Goal: Task Accomplishment & Management: Use online tool/utility

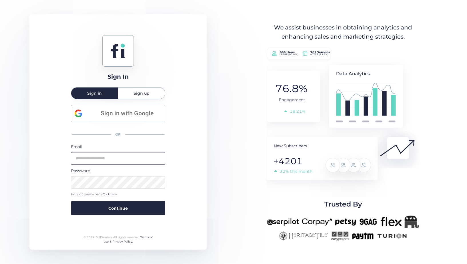
click at [102, 156] on input "email" at bounding box center [118, 158] width 94 height 13
type input "**********"
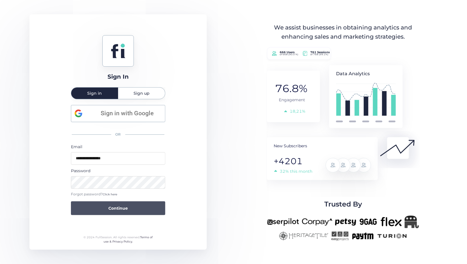
click at [114, 211] on span "Continue" at bounding box center [117, 208] width 19 height 6
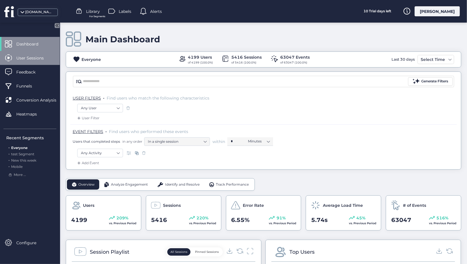
click at [42, 59] on span "User Sessions" at bounding box center [34, 58] width 36 height 6
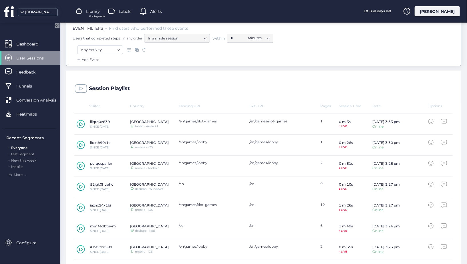
scroll to position [124, 0]
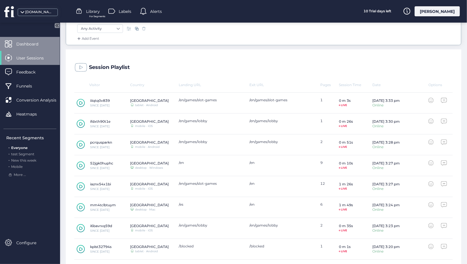
click at [34, 43] on span "Dashboard" at bounding box center [31, 44] width 31 height 6
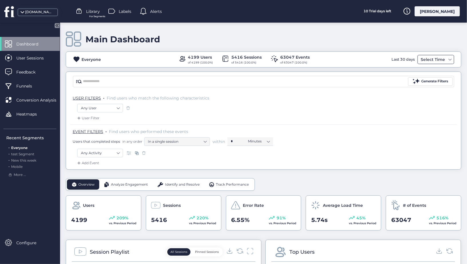
click at [430, 59] on div "Select Time" at bounding box center [432, 59] width 27 height 7
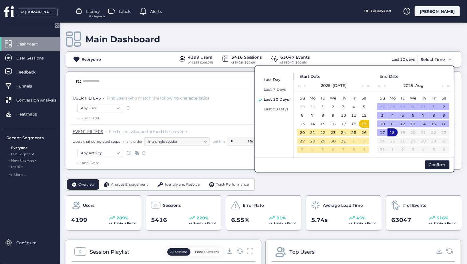
click at [277, 80] on span "Last Day" at bounding box center [272, 79] width 17 height 5
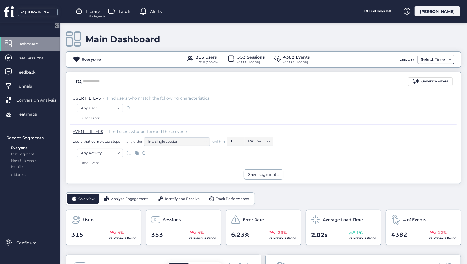
click at [431, 61] on div "Select Time" at bounding box center [432, 59] width 27 height 7
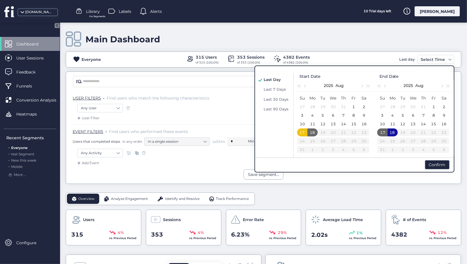
click at [382, 136] on td "17" at bounding box center [382, 132] width 10 height 9
click at [436, 164] on div "Confirm" at bounding box center [437, 164] width 25 height 9
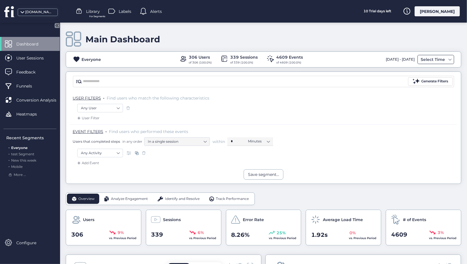
click at [432, 57] on div "Select Time" at bounding box center [432, 59] width 27 height 7
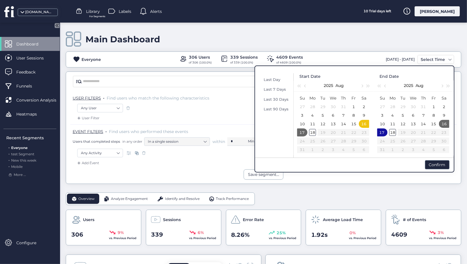
click at [385, 131] on div "17" at bounding box center [381, 132] width 7 height 7
click at [390, 131] on div "18" at bounding box center [392, 132] width 7 height 7
click at [392, 132] on div "18" at bounding box center [392, 132] width 7 height 7
click at [383, 132] on div "17" at bounding box center [381, 132] width 7 height 7
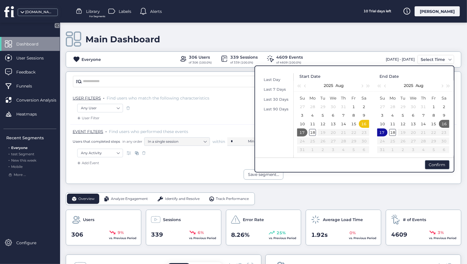
click at [383, 132] on div "17" at bounding box center [381, 132] width 7 height 7
click at [272, 75] on div "Last Day Last 7 Days Last 30 Days Last 90 Days" at bounding box center [274, 115] width 37 height 84
click at [272, 78] on span "Last Day" at bounding box center [272, 79] width 17 height 5
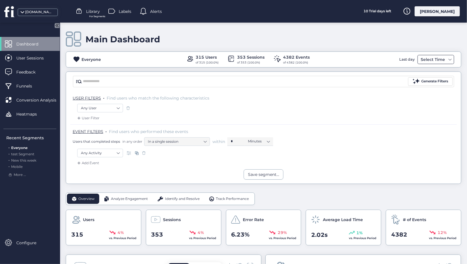
click at [433, 58] on div "Select Time" at bounding box center [432, 59] width 27 height 7
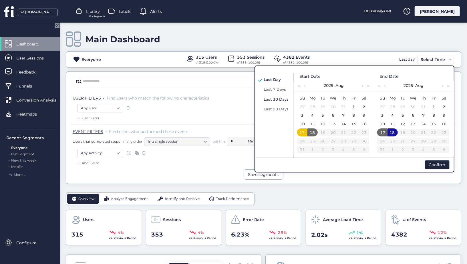
click at [276, 102] on div "Last 30 Days" at bounding box center [276, 99] width 28 height 7
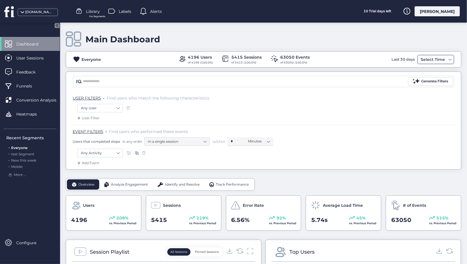
click at [437, 61] on div "Select Time" at bounding box center [432, 59] width 27 height 7
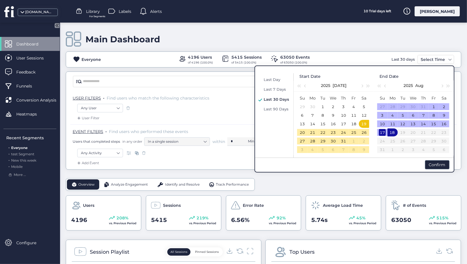
click at [385, 134] on div "17" at bounding box center [382, 132] width 7 height 7
click at [385, 134] on div "17" at bounding box center [381, 132] width 7 height 7
click at [362, 122] on div "19" at bounding box center [363, 123] width 7 height 7
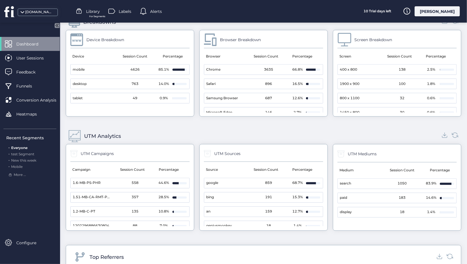
scroll to position [563, 0]
